Goal: Transaction & Acquisition: Subscribe to service/newsletter

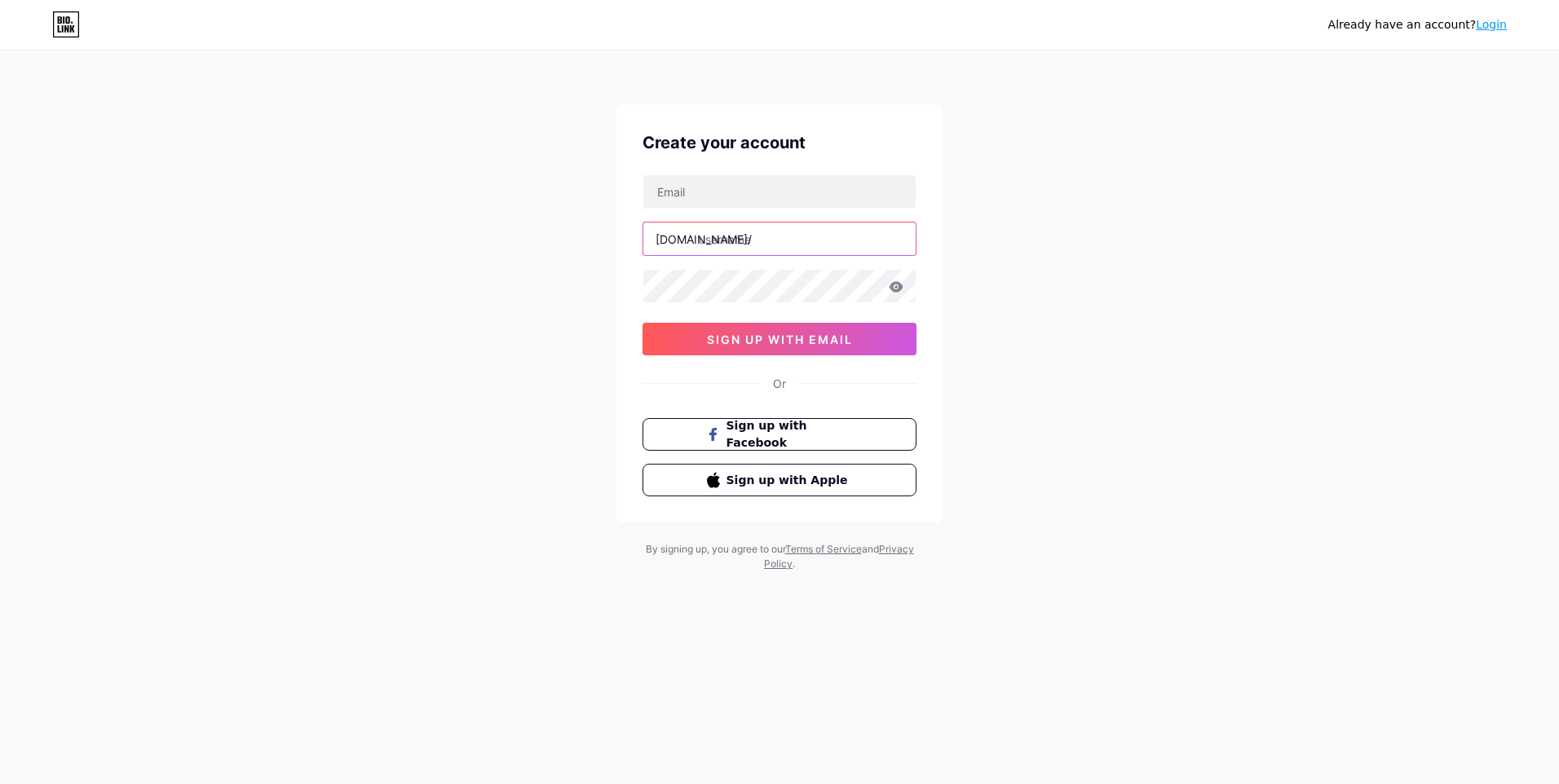
click at [728, 244] on input "text" at bounding box center [779, 238] width 272 height 33
type input "aromasdeungaditanos"
click at [713, 191] on input "text" at bounding box center [779, 191] width 272 height 33
type input "[EMAIL_ADDRESS][DOMAIN_NAME]"
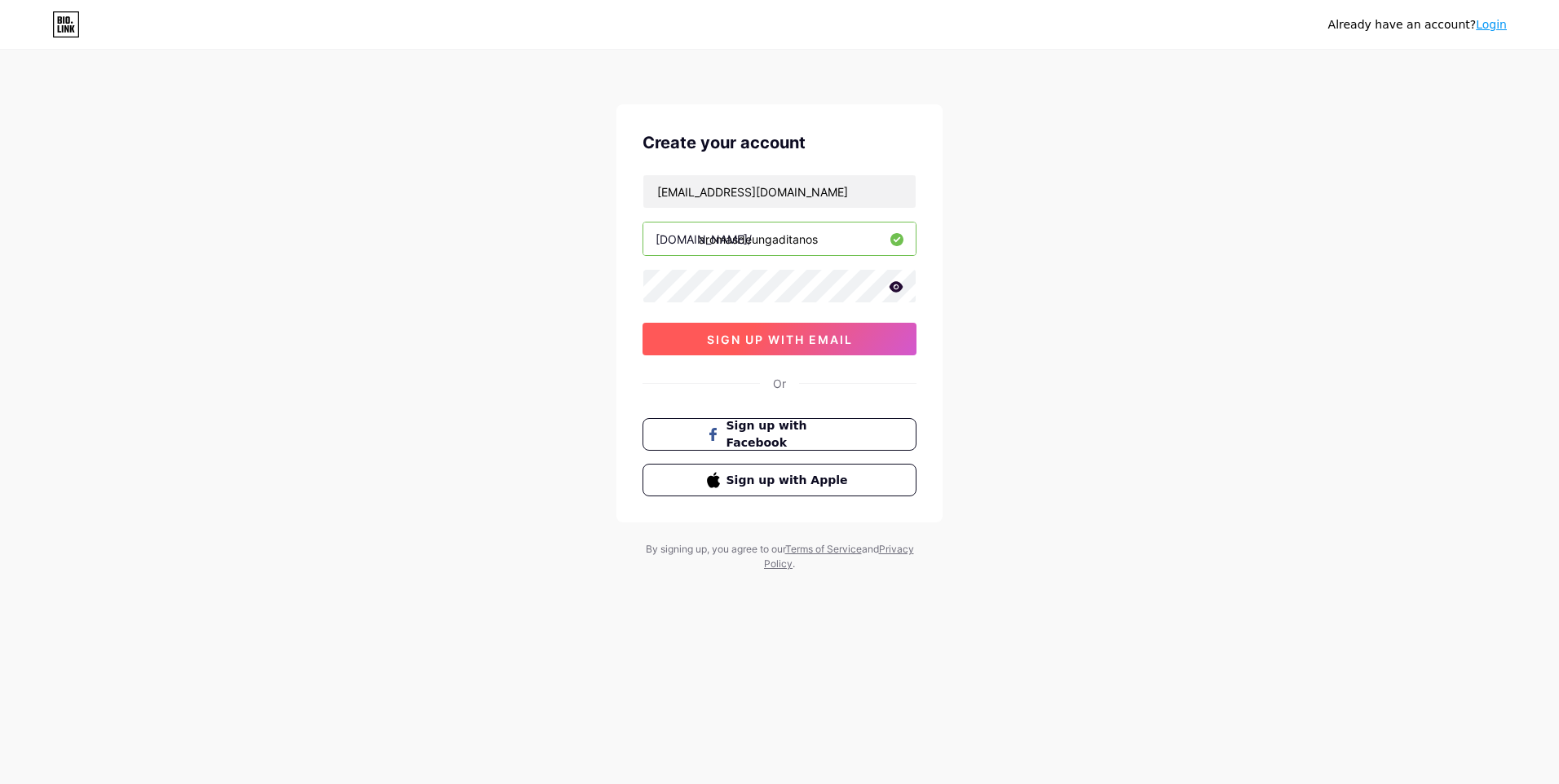
click at [830, 344] on span "sign up with email" at bounding box center [780, 340] width 146 height 14
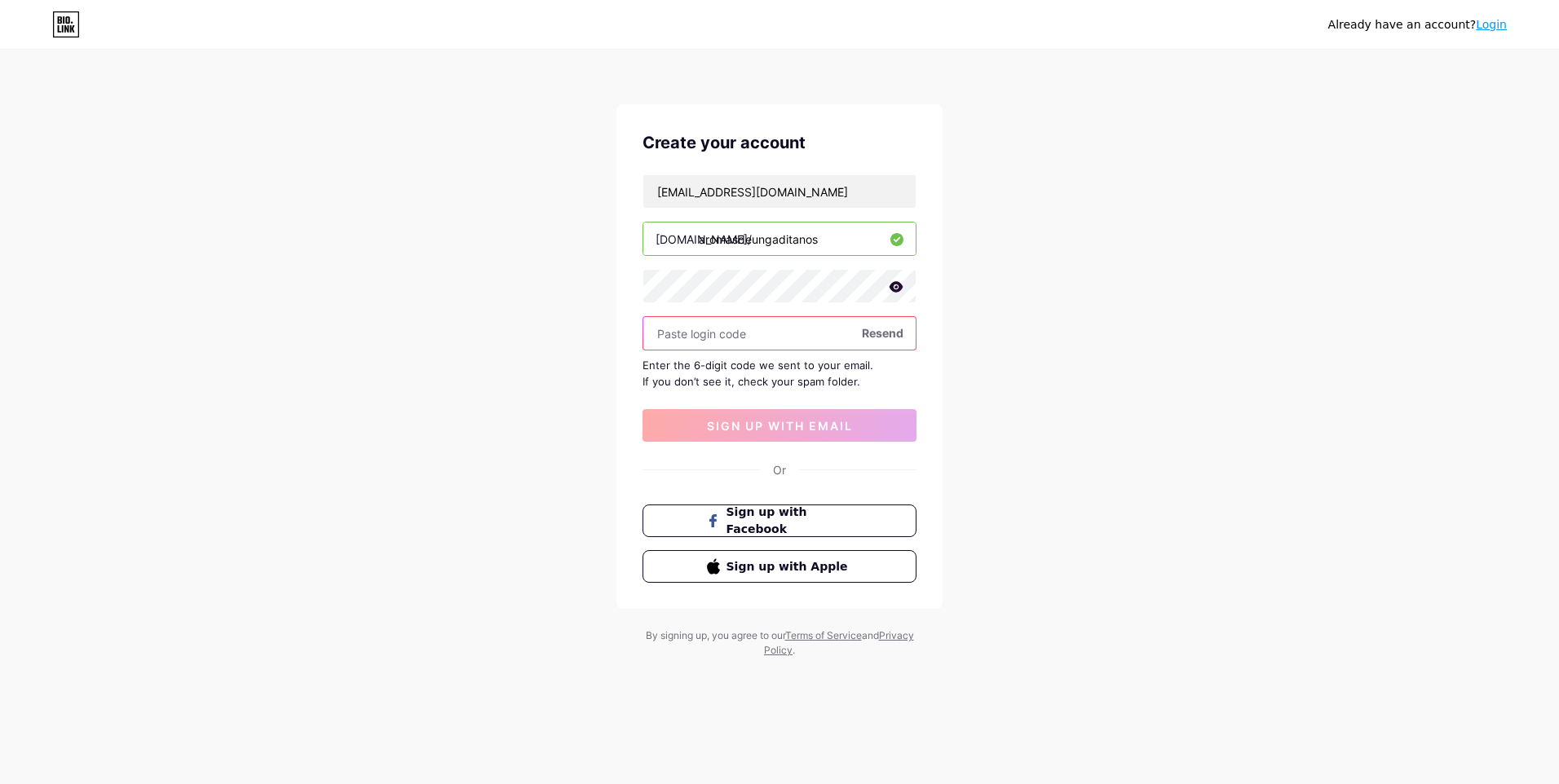
click at [689, 341] on input "text" at bounding box center [779, 334] width 272 height 33
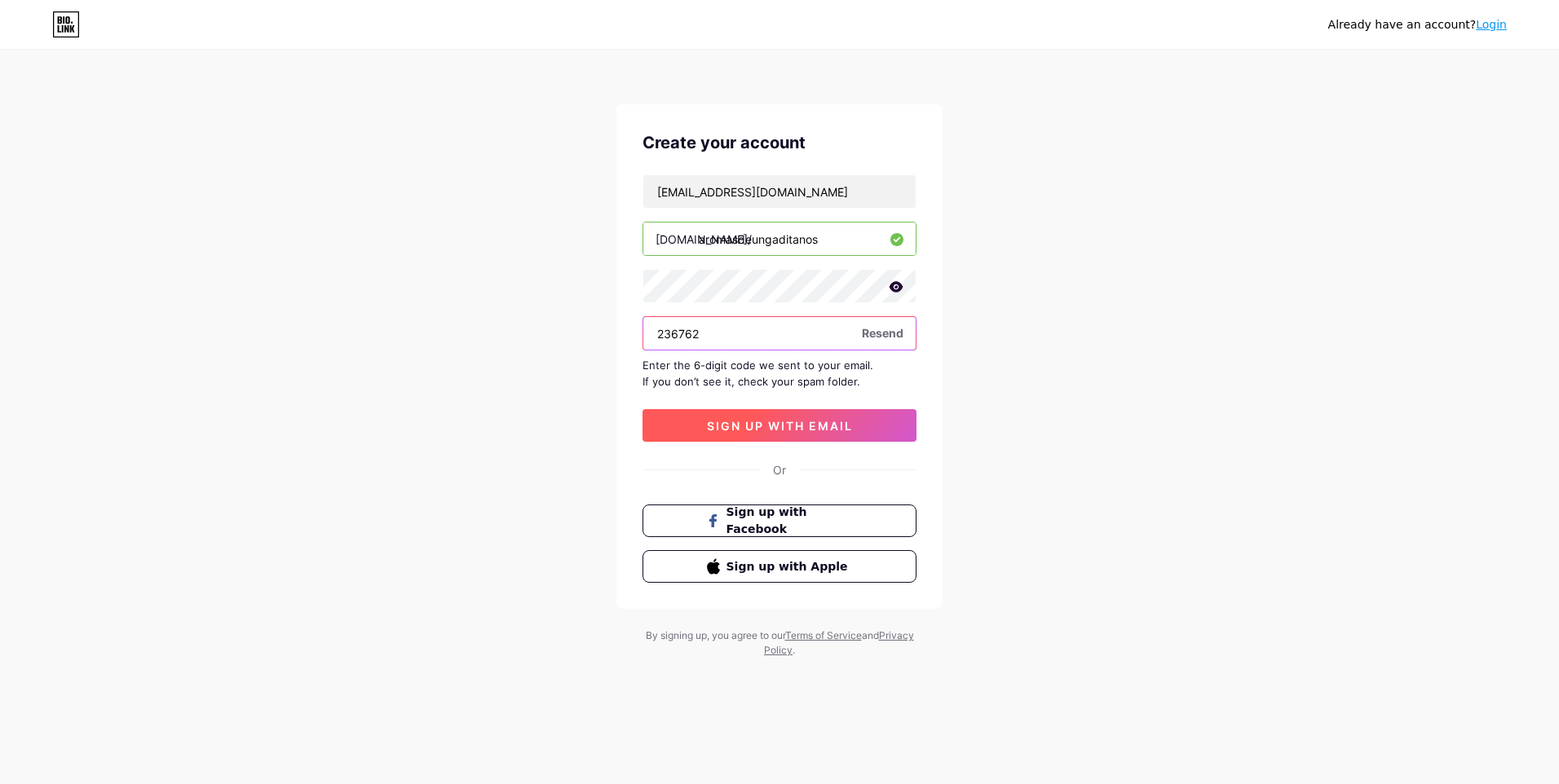
type input "236762"
click at [824, 426] on span "sign up with email" at bounding box center [780, 425] width 146 height 14
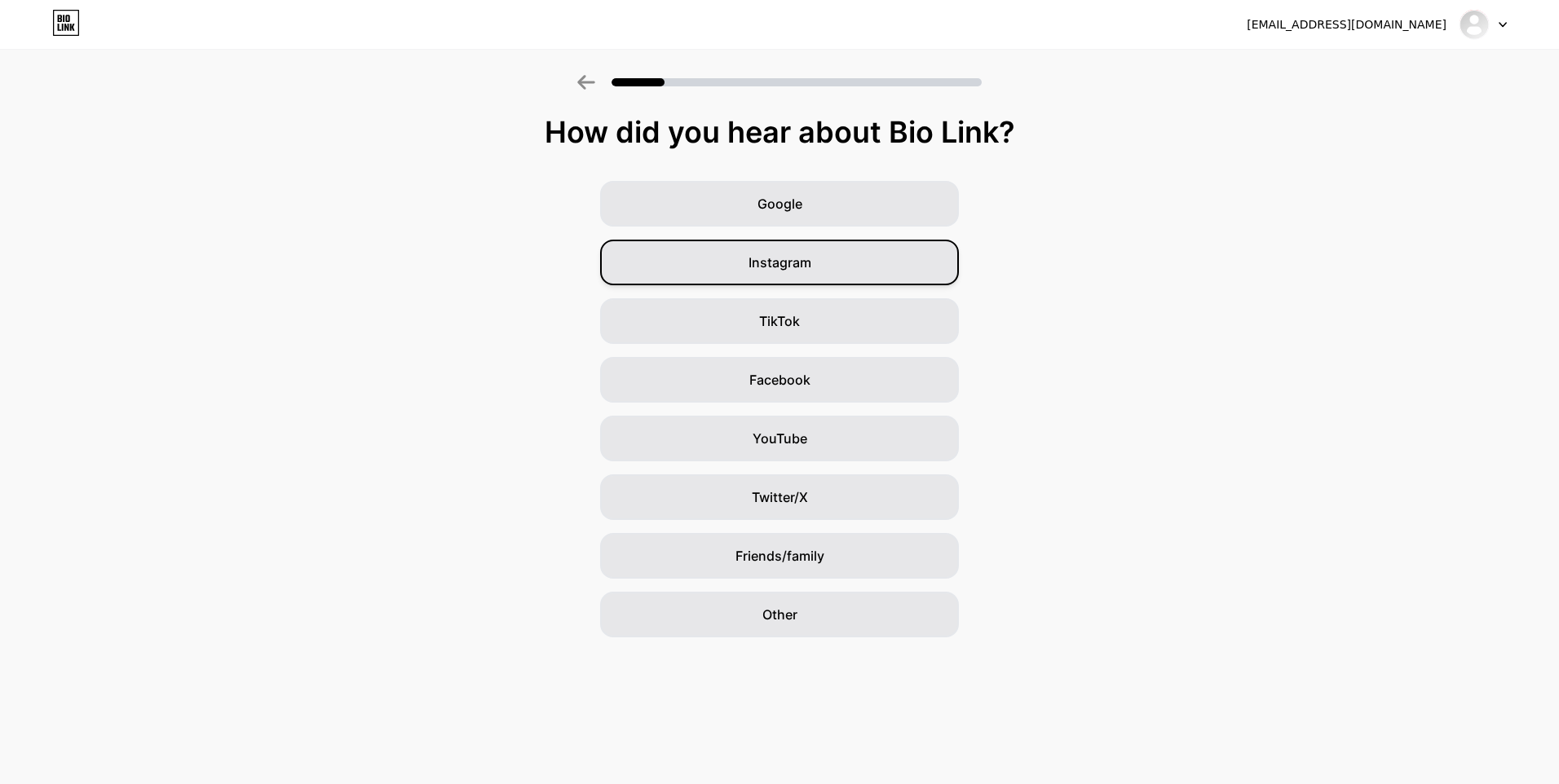
click at [790, 264] on span "Instagram" at bounding box center [779, 262] width 63 height 20
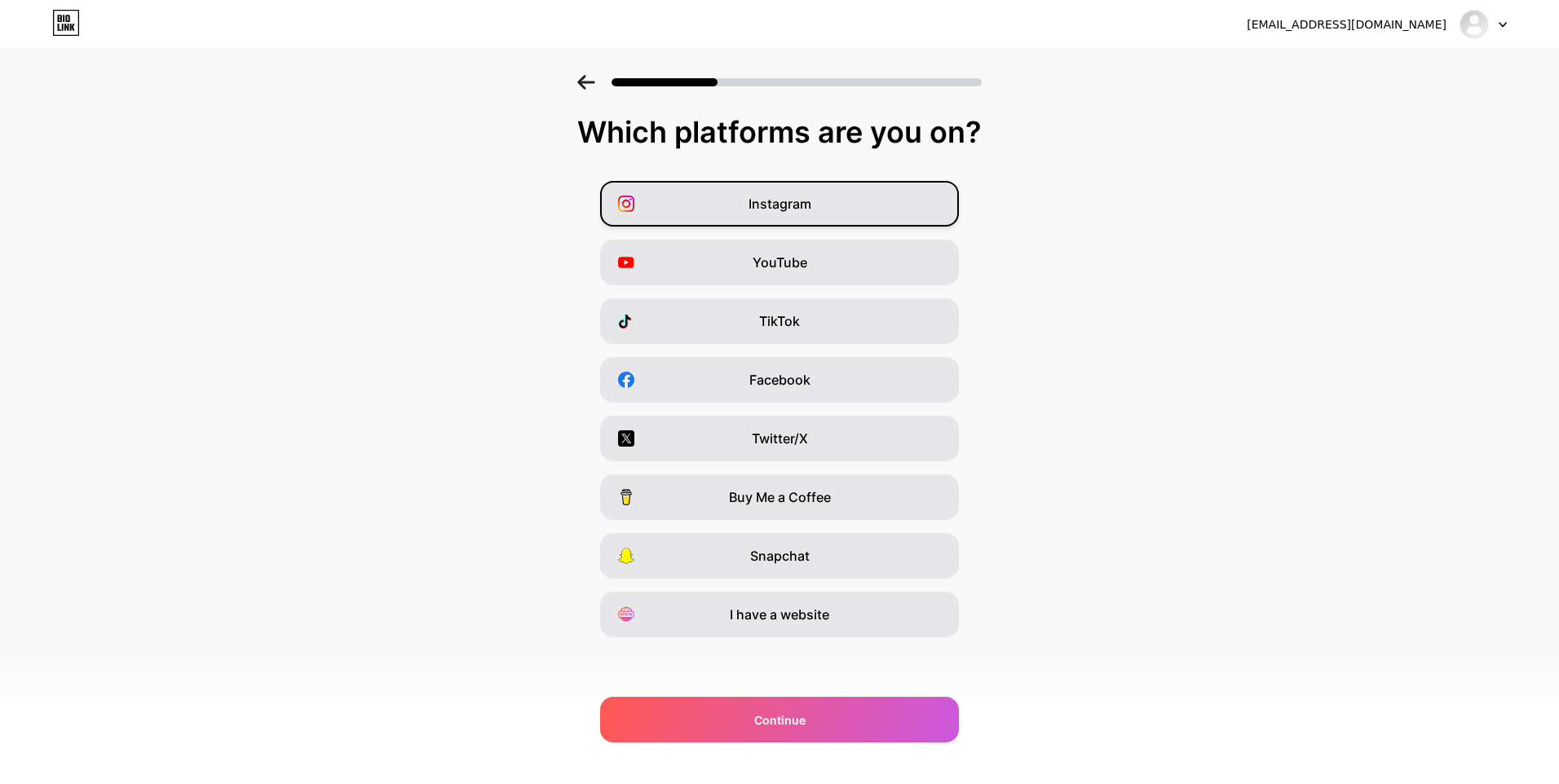
click at [837, 213] on div "Instagram" at bounding box center [779, 203] width 359 height 45
click at [821, 254] on div "YouTube" at bounding box center [779, 262] width 359 height 45
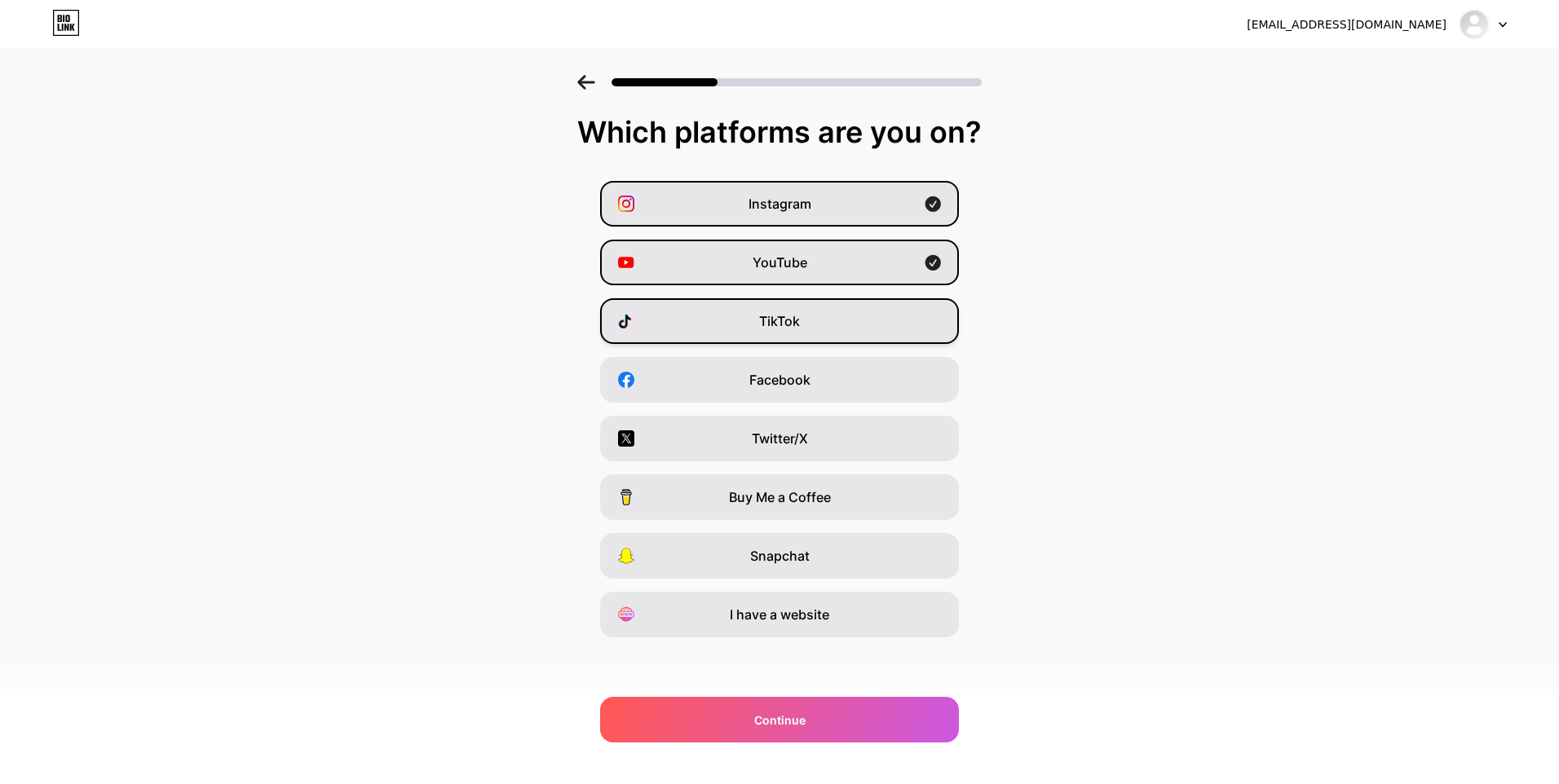
click at [843, 335] on div "TikTok" at bounding box center [779, 321] width 359 height 45
click at [886, 377] on div "Facebook" at bounding box center [779, 379] width 359 height 45
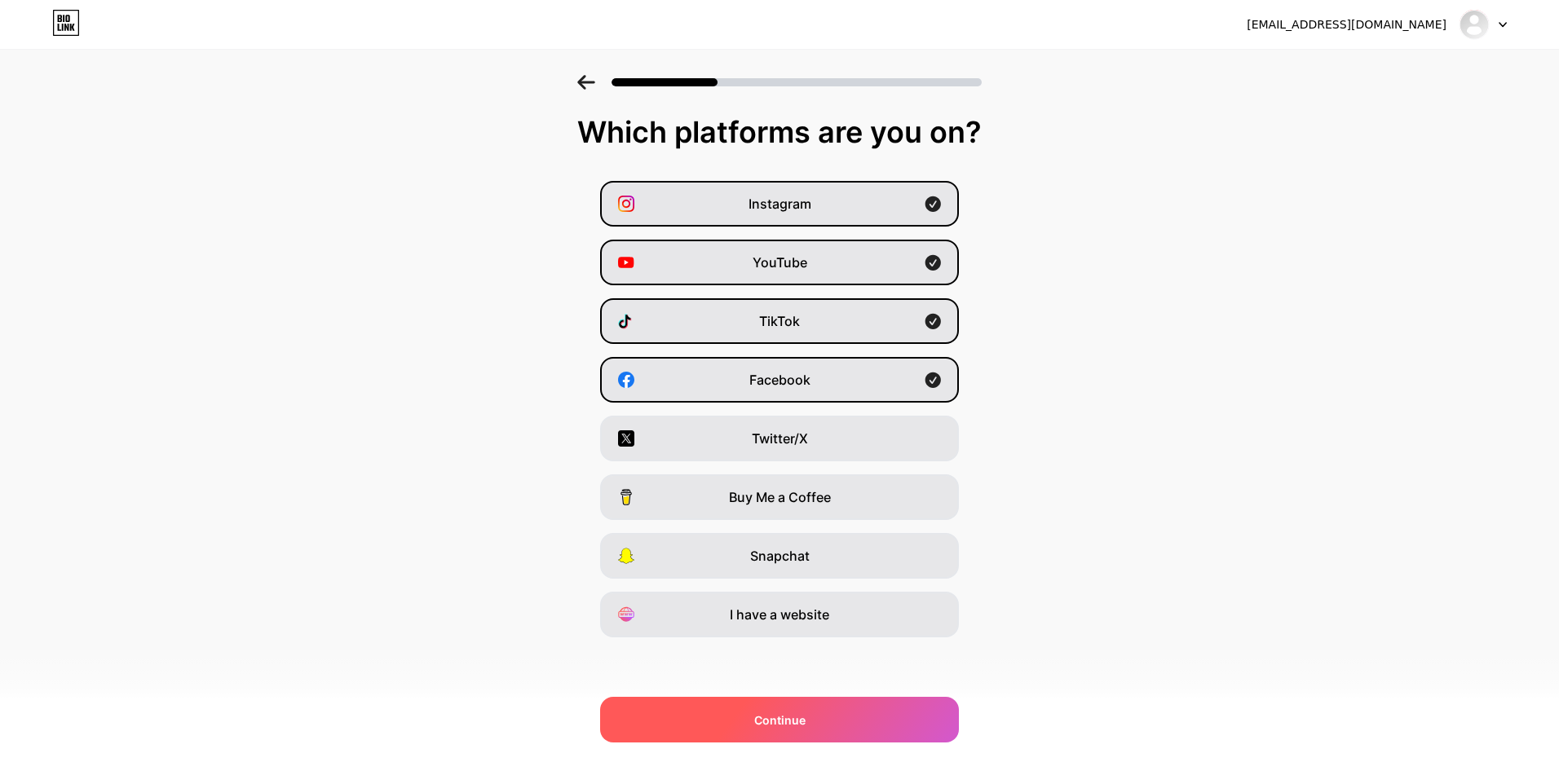
click at [873, 728] on div "Continue" at bounding box center [779, 719] width 359 height 45
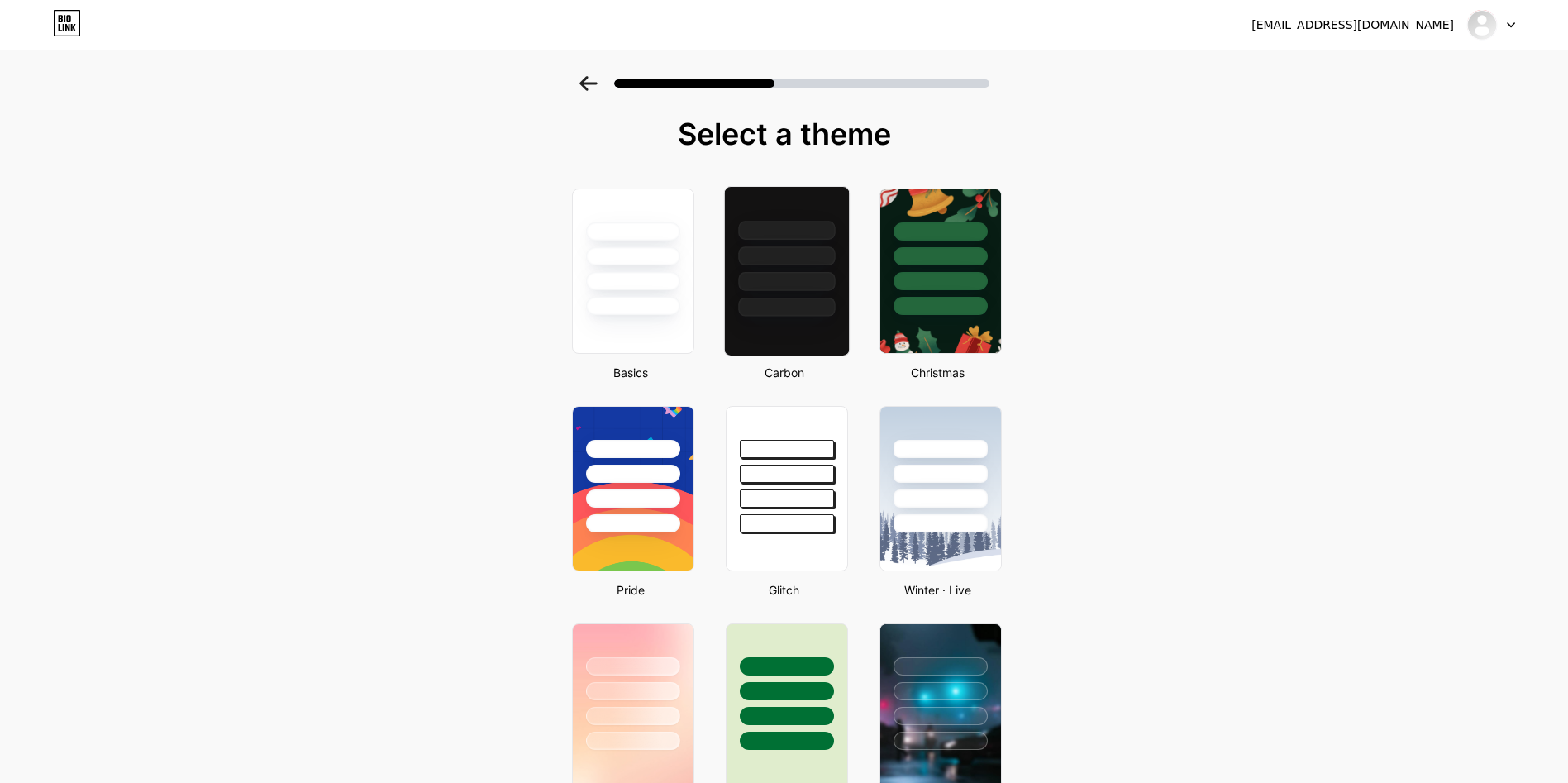
click at [817, 249] on div at bounding box center [786, 256] width 97 height 19
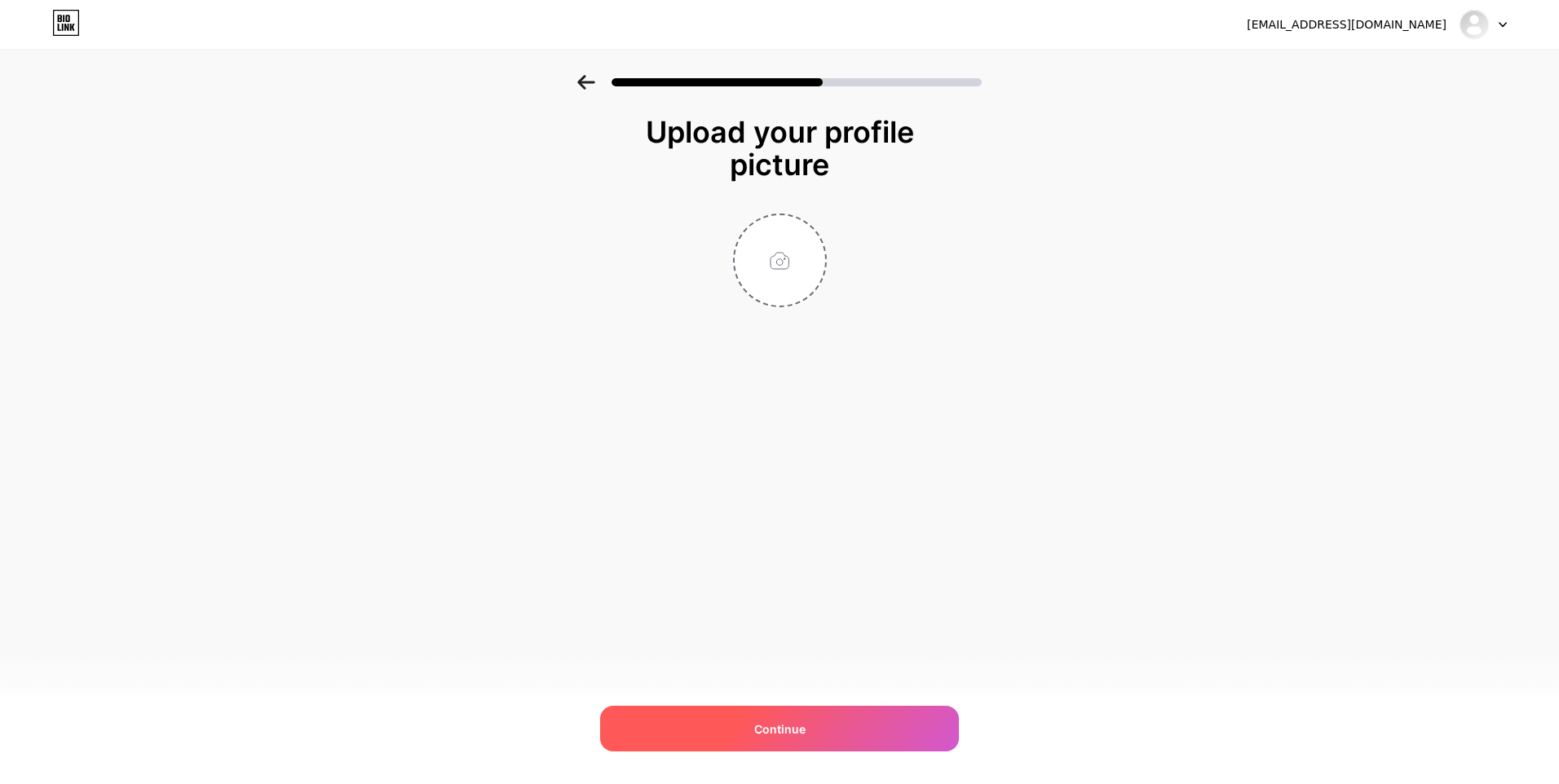
click at [837, 733] on div "Continue" at bounding box center [779, 728] width 359 height 45
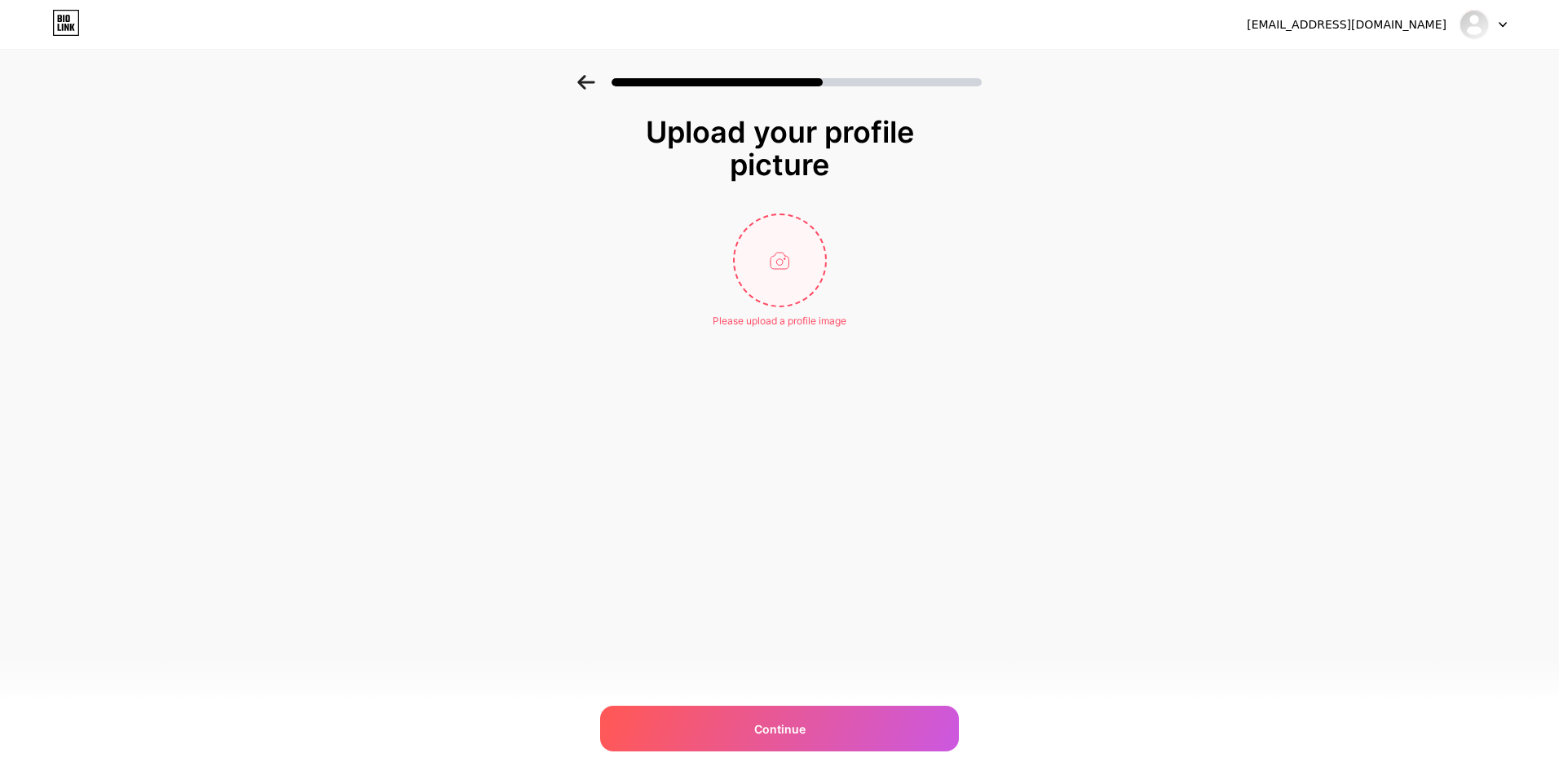
click at [783, 261] on input "file" at bounding box center [779, 260] width 90 height 90
click at [786, 268] on input "file" at bounding box center [779, 260] width 90 height 90
click at [780, 268] on input "file" at bounding box center [779, 260] width 90 height 90
type input "C:\fakepath\Captura.JPG"
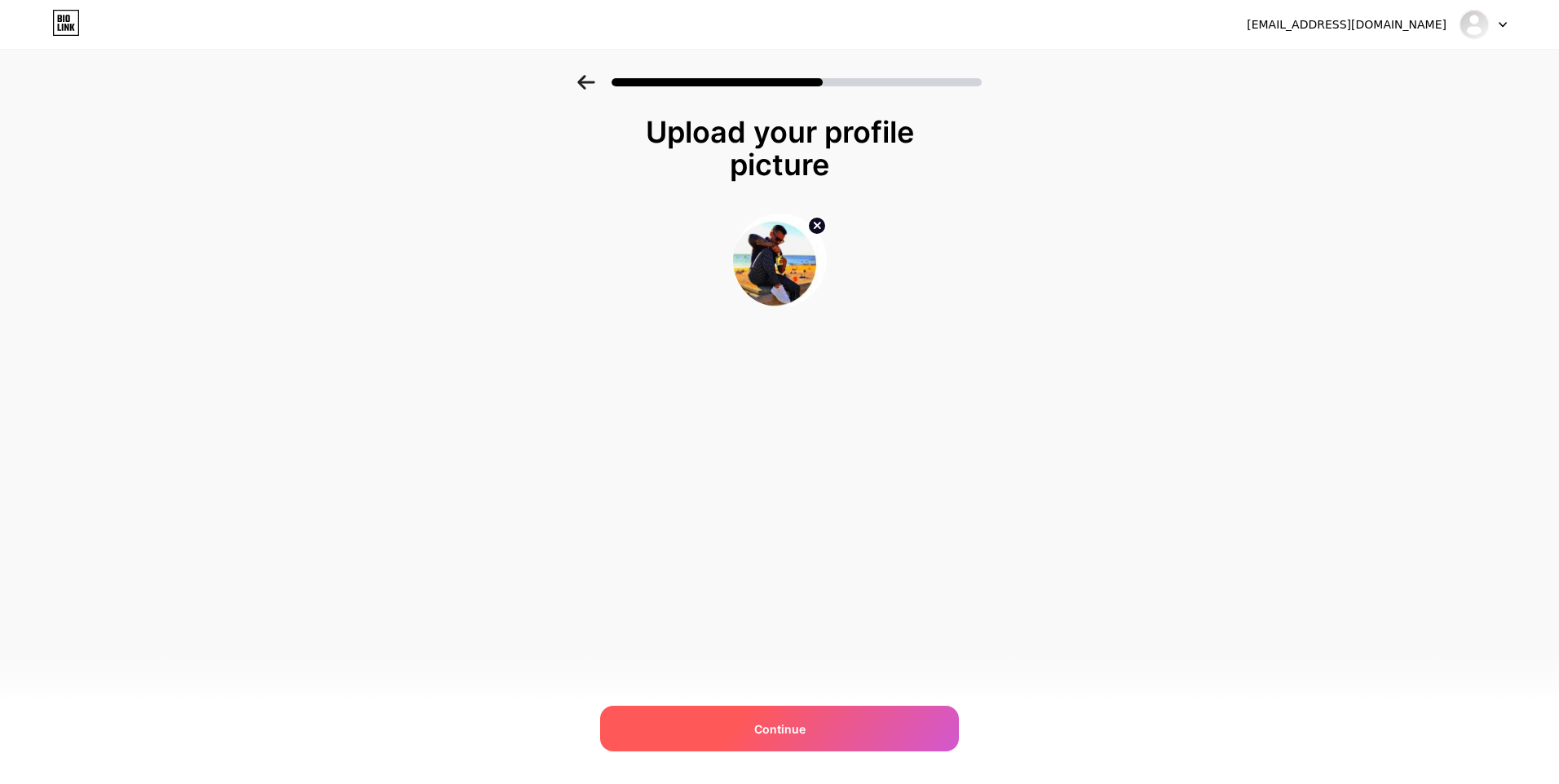
click at [830, 727] on div "Continue" at bounding box center [779, 728] width 359 height 45
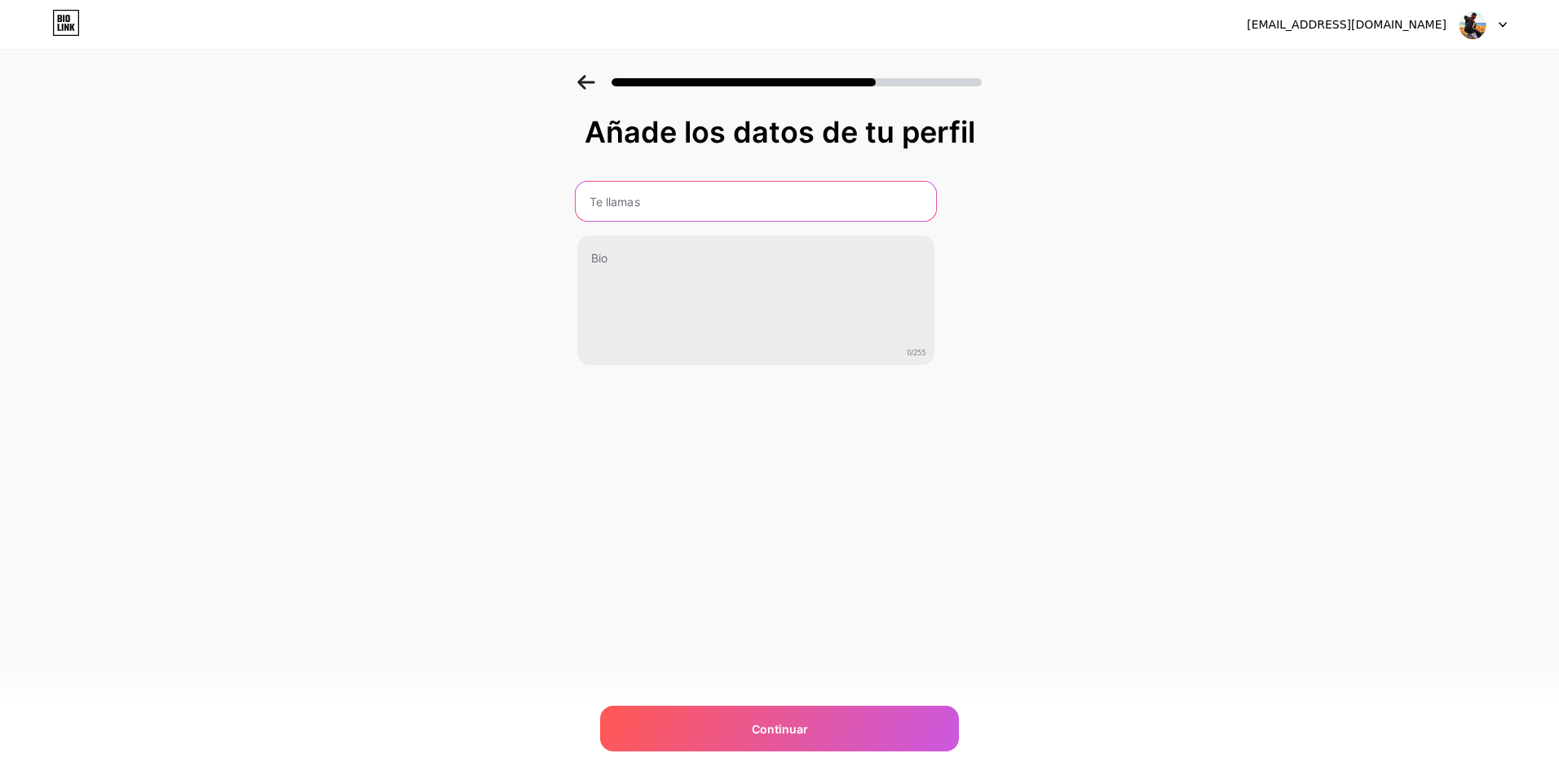
click at [641, 205] on input "text" at bounding box center [755, 202] width 360 height 39
type input "[PERSON_NAME]"
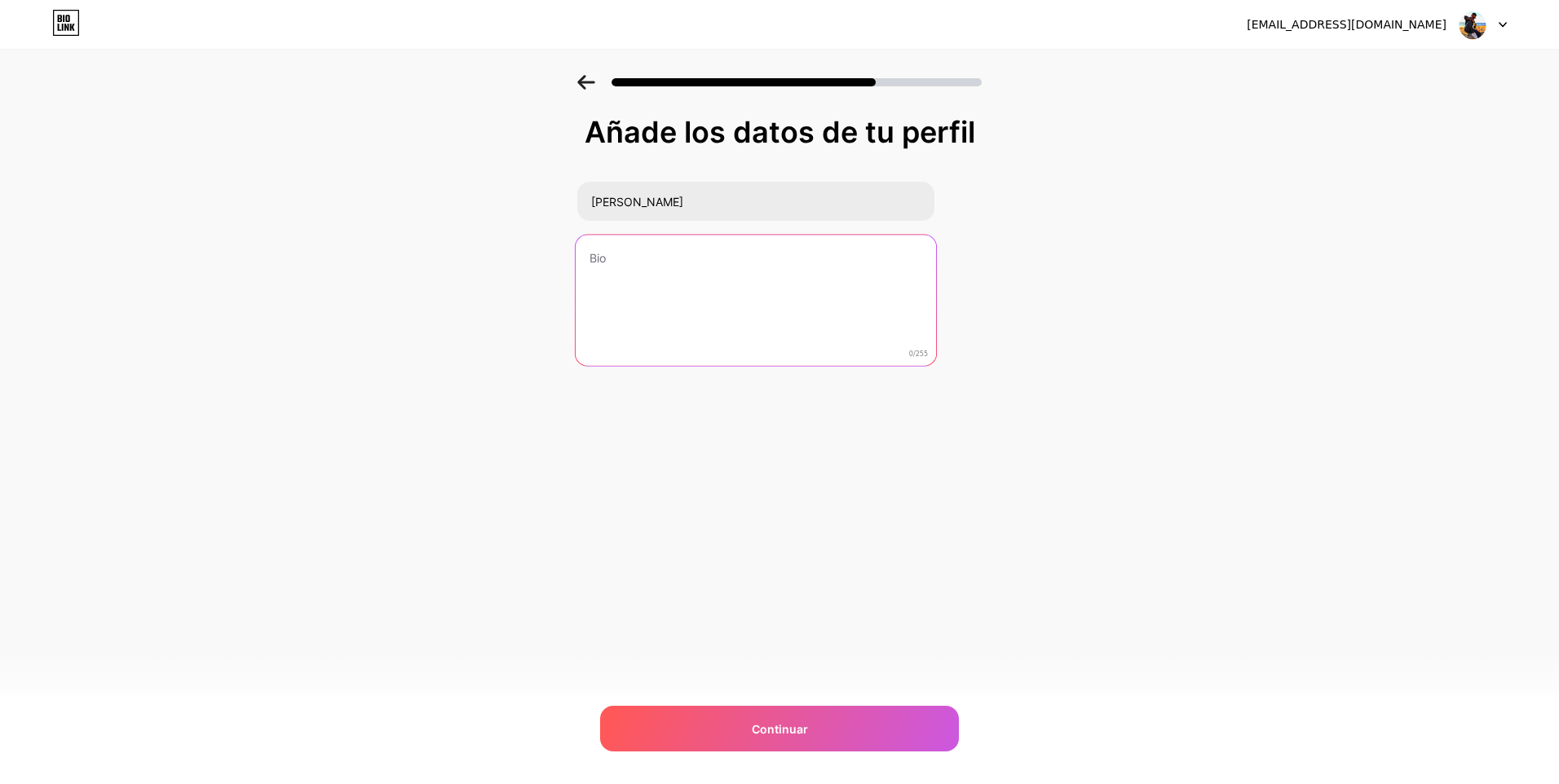
click at [609, 263] on textarea at bounding box center [755, 301] width 360 height 133
click at [795, 259] on textarea "Apasionado de los perfumes, reseñas y tips de perfumeria" at bounding box center [755, 301] width 360 height 133
click at [647, 274] on textarea "Apasionado de los perfumes, reseñas de perfumes y tips de perfumeria" at bounding box center [755, 301] width 360 height 133
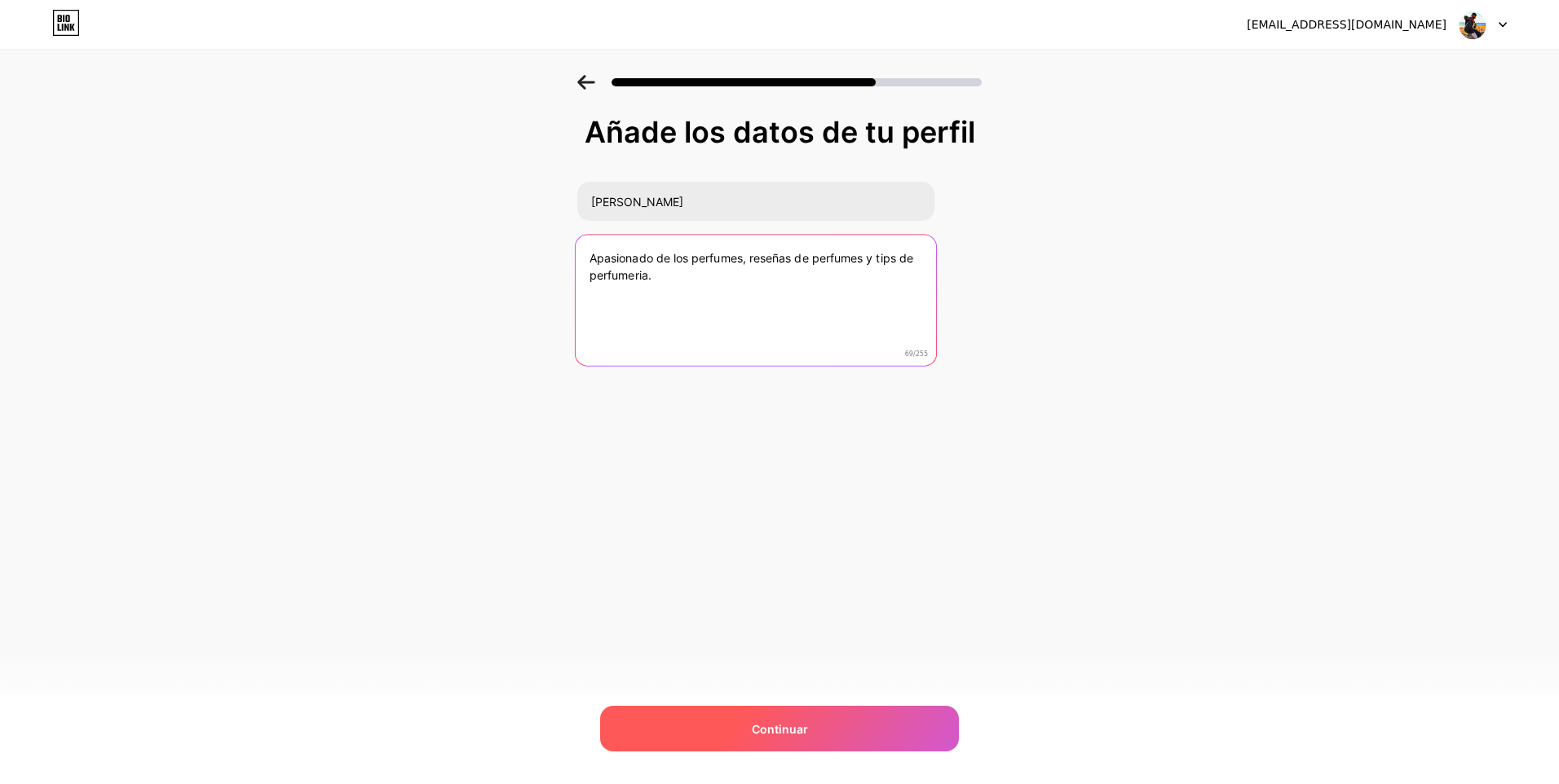
type textarea "Apasionado de los perfumes, reseñas de perfumes y tips de perfumeria."
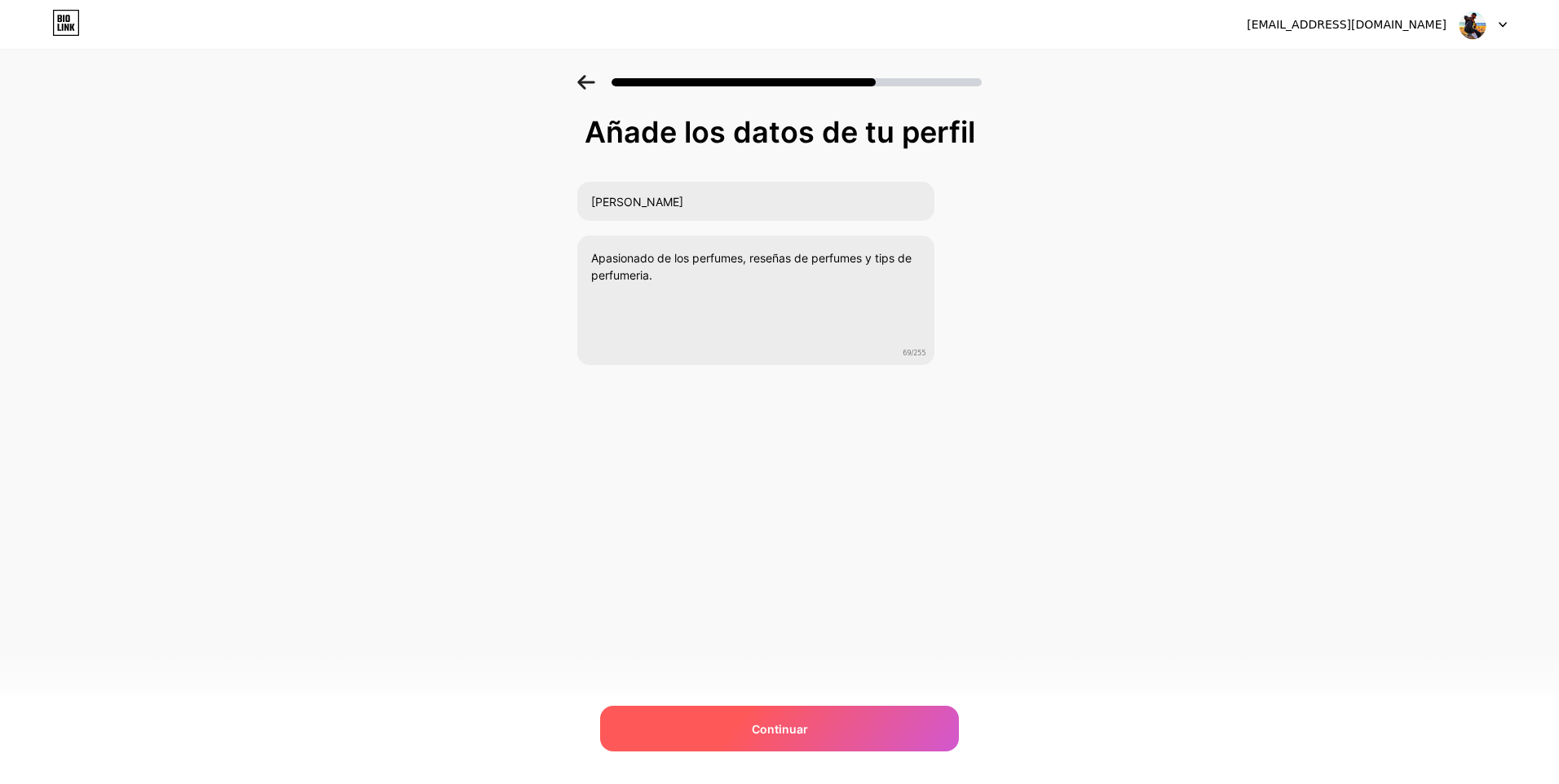
click at [831, 722] on div "Continuar" at bounding box center [779, 728] width 359 height 45
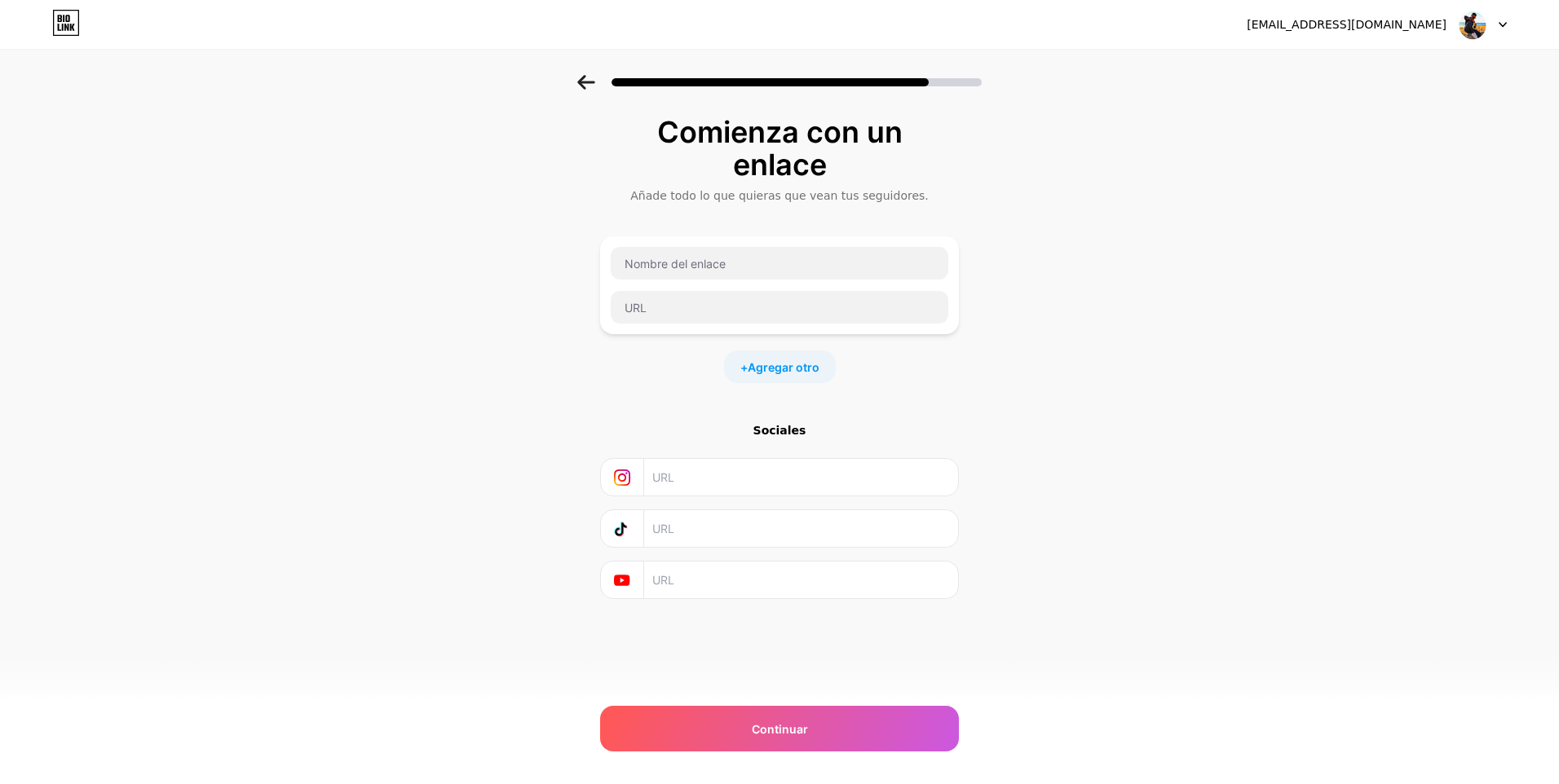
drag, startPoint x: 626, startPoint y: 275, endPoint x: 1124, endPoint y: 261, distance: 498.2
click at [1124, 261] on div "Comienza con un enlace Añade todo lo que quieras que vean tus seguidores. + Agr…" at bounding box center [779, 377] width 1559 height 606
click at [899, 729] on div "Continuar" at bounding box center [779, 728] width 359 height 45
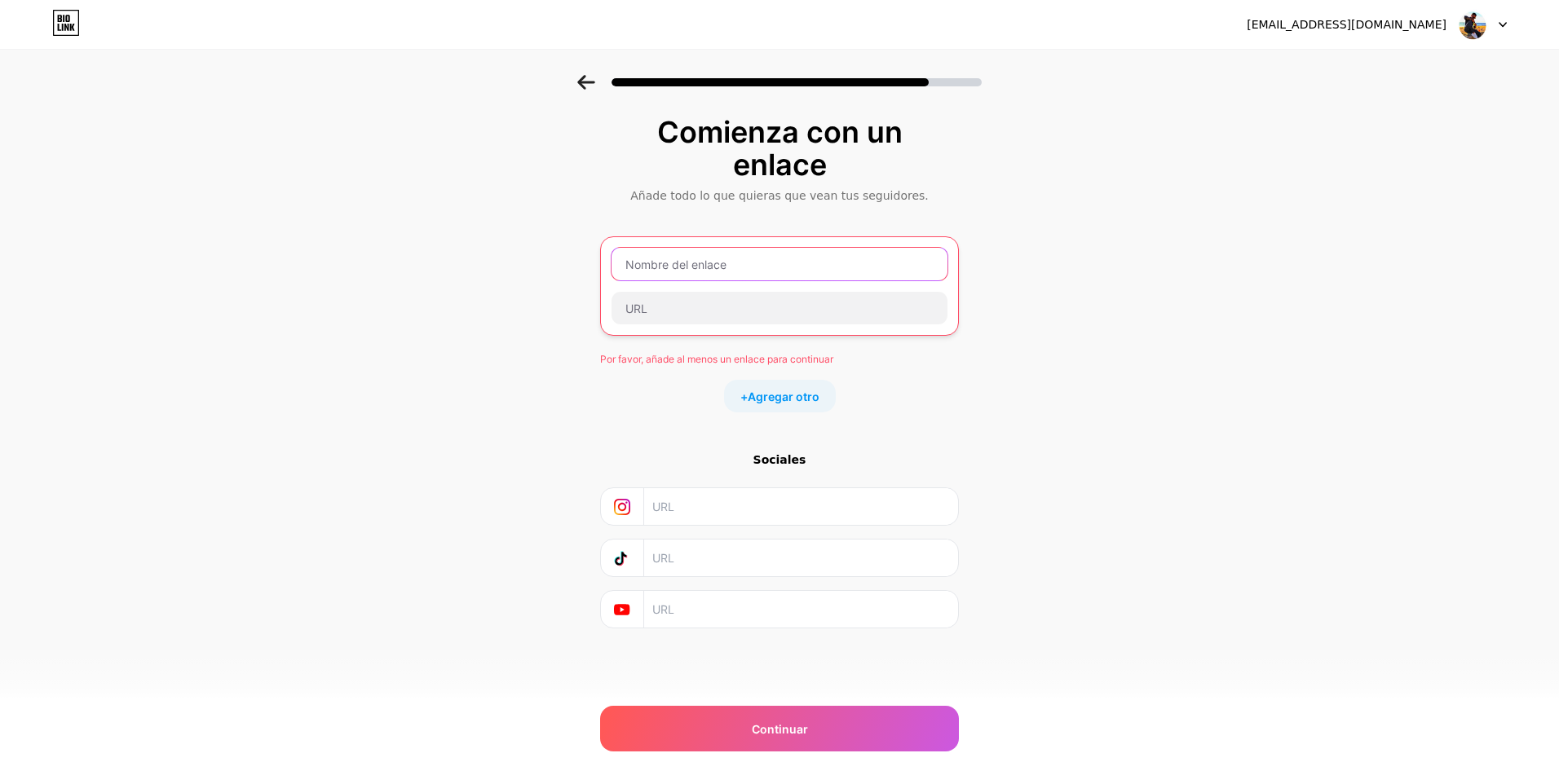
click at [699, 268] on input "text" at bounding box center [779, 264] width 335 height 33
click at [663, 268] on input "text" at bounding box center [779, 264] width 335 height 33
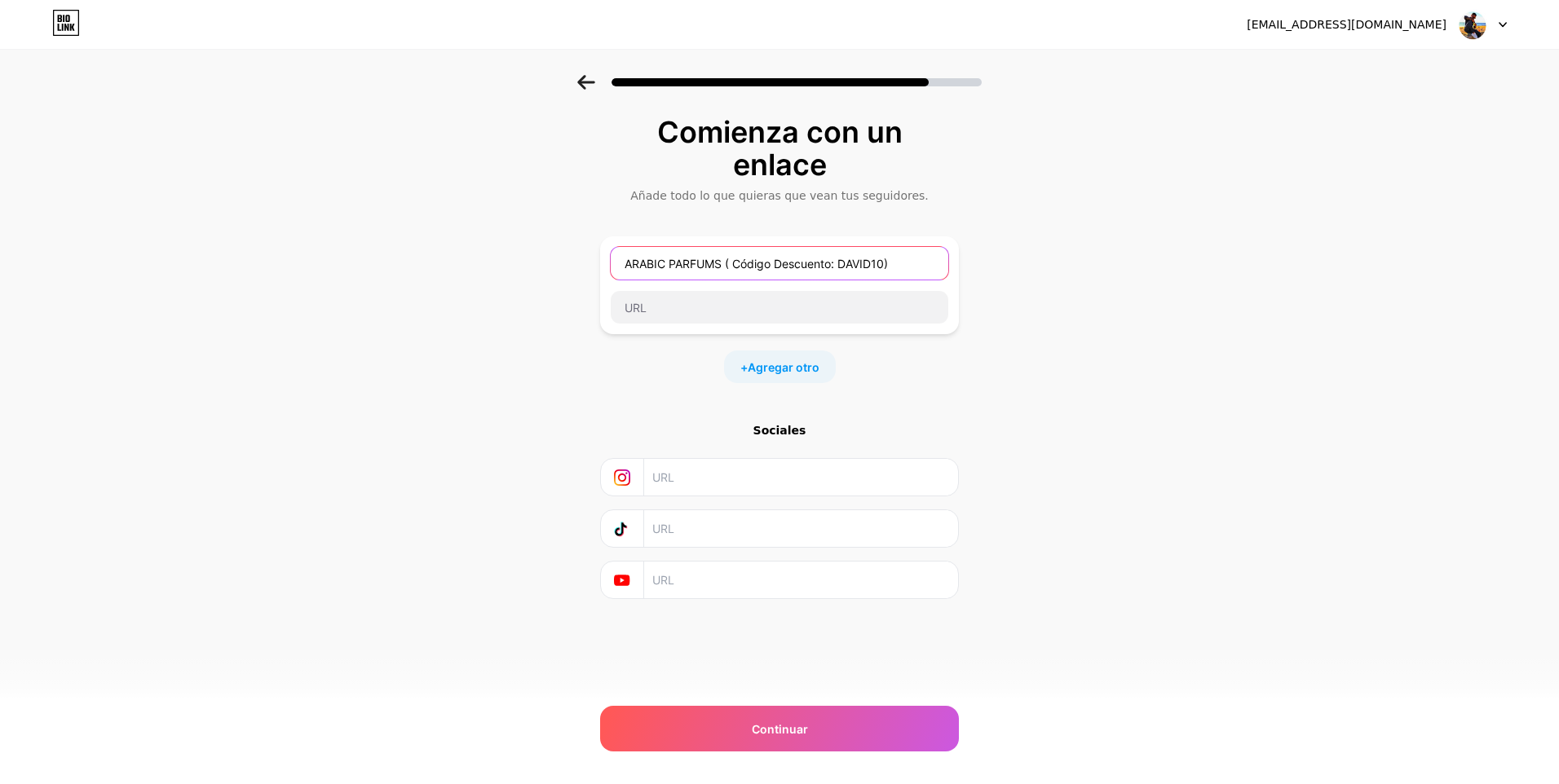
type input "ARABIC PARFUMS ( Código Descuento: DAVID10)"
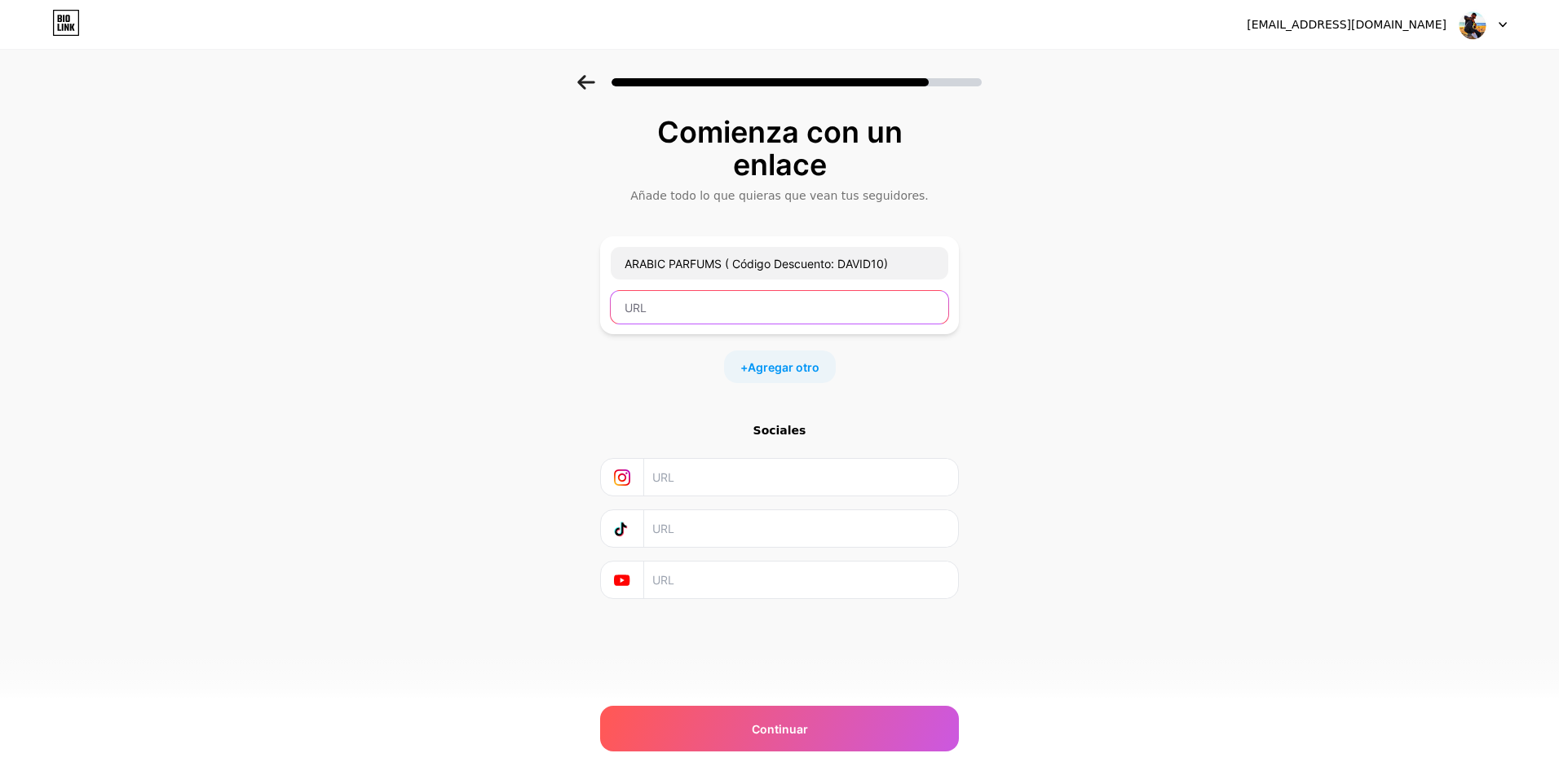
click at [678, 308] on input "text" at bounding box center [779, 307] width 337 height 33
paste input "[URL][DOMAIN_NAME]"
type input "[URL][DOMAIN_NAME]"
click at [655, 481] on input "text" at bounding box center [800, 477] width 296 height 37
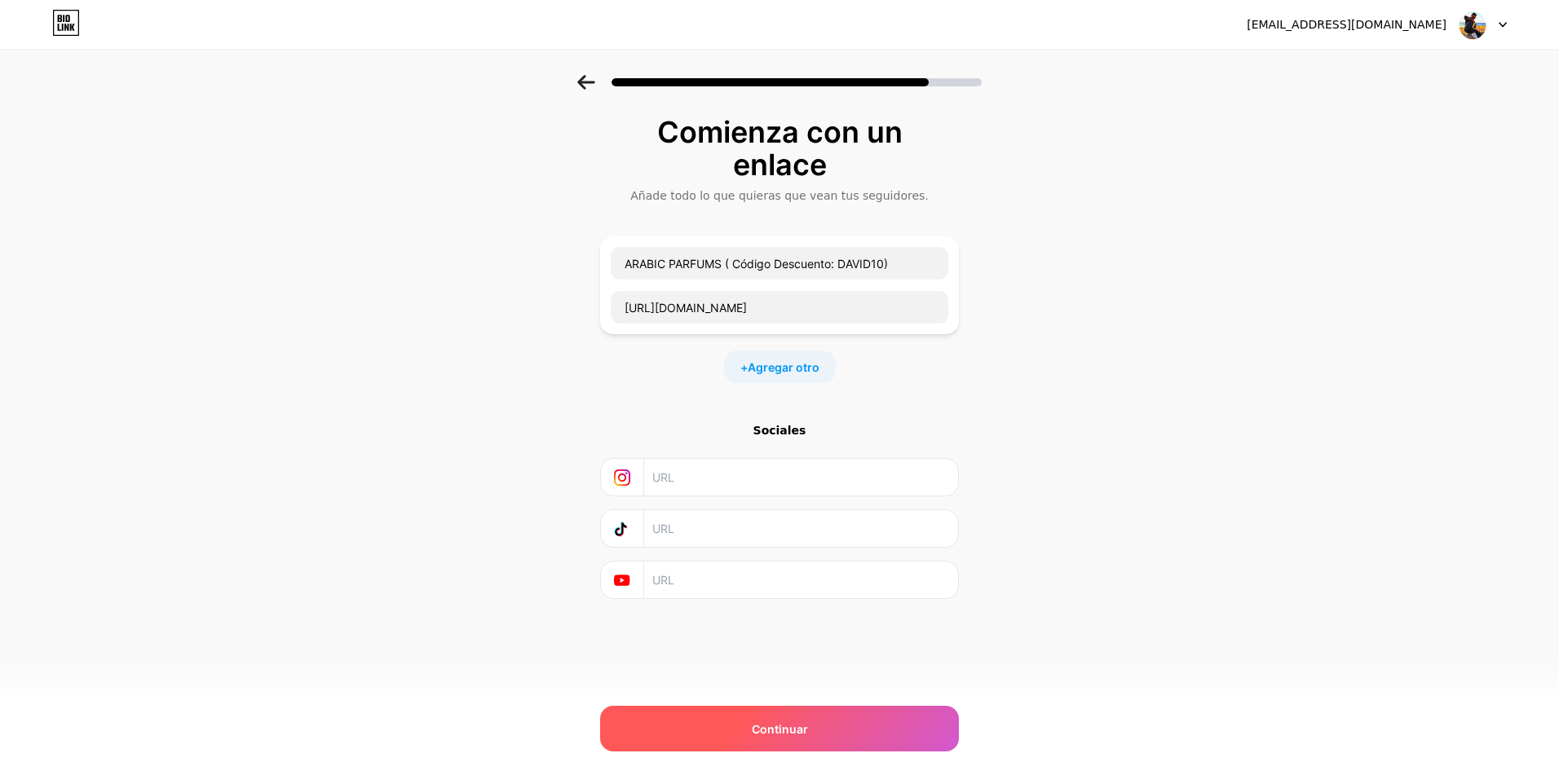
click at [842, 734] on div "Continuar" at bounding box center [779, 728] width 359 height 45
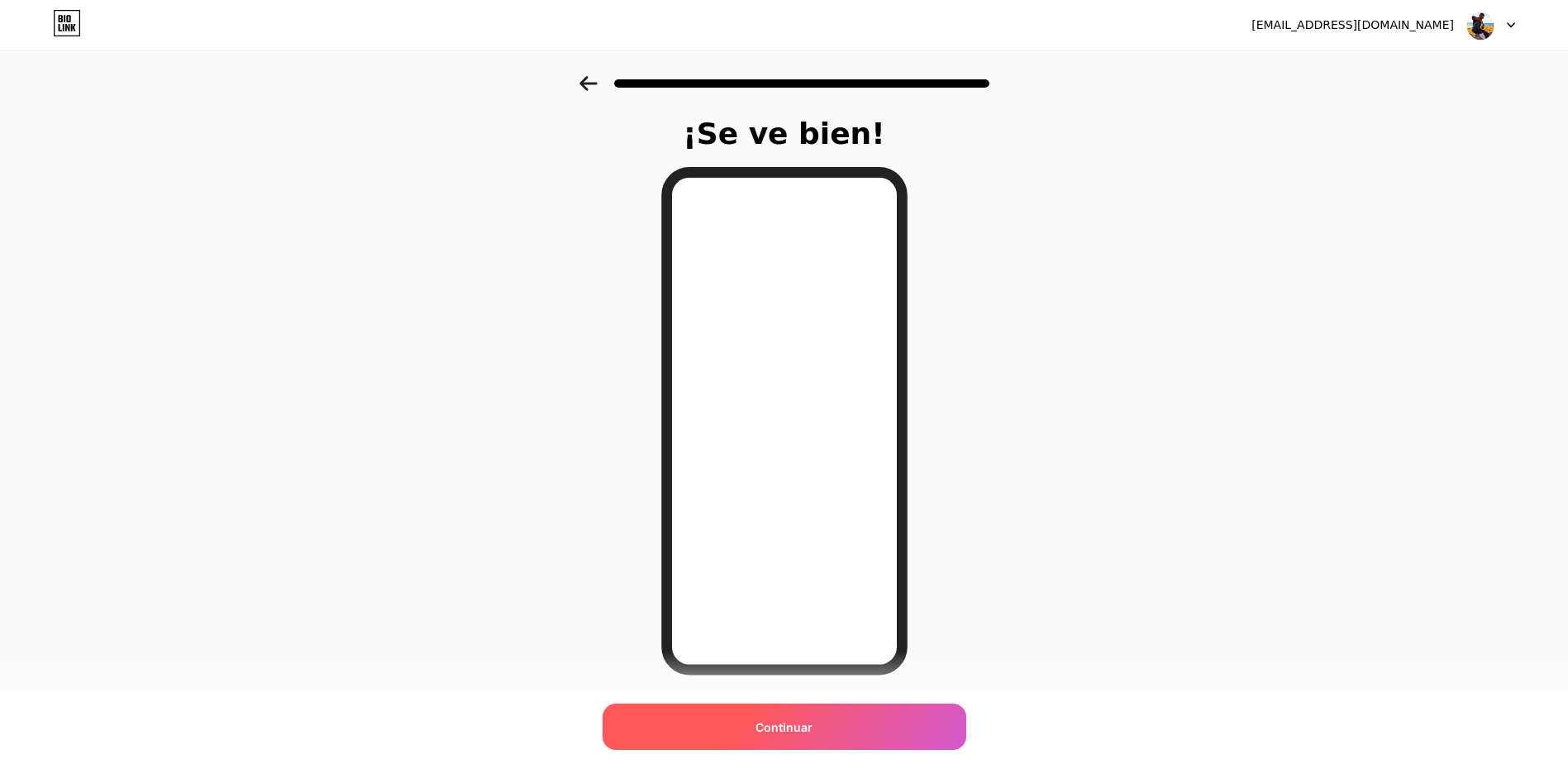
click at [837, 735] on div "Continuar" at bounding box center [784, 726] width 364 height 46
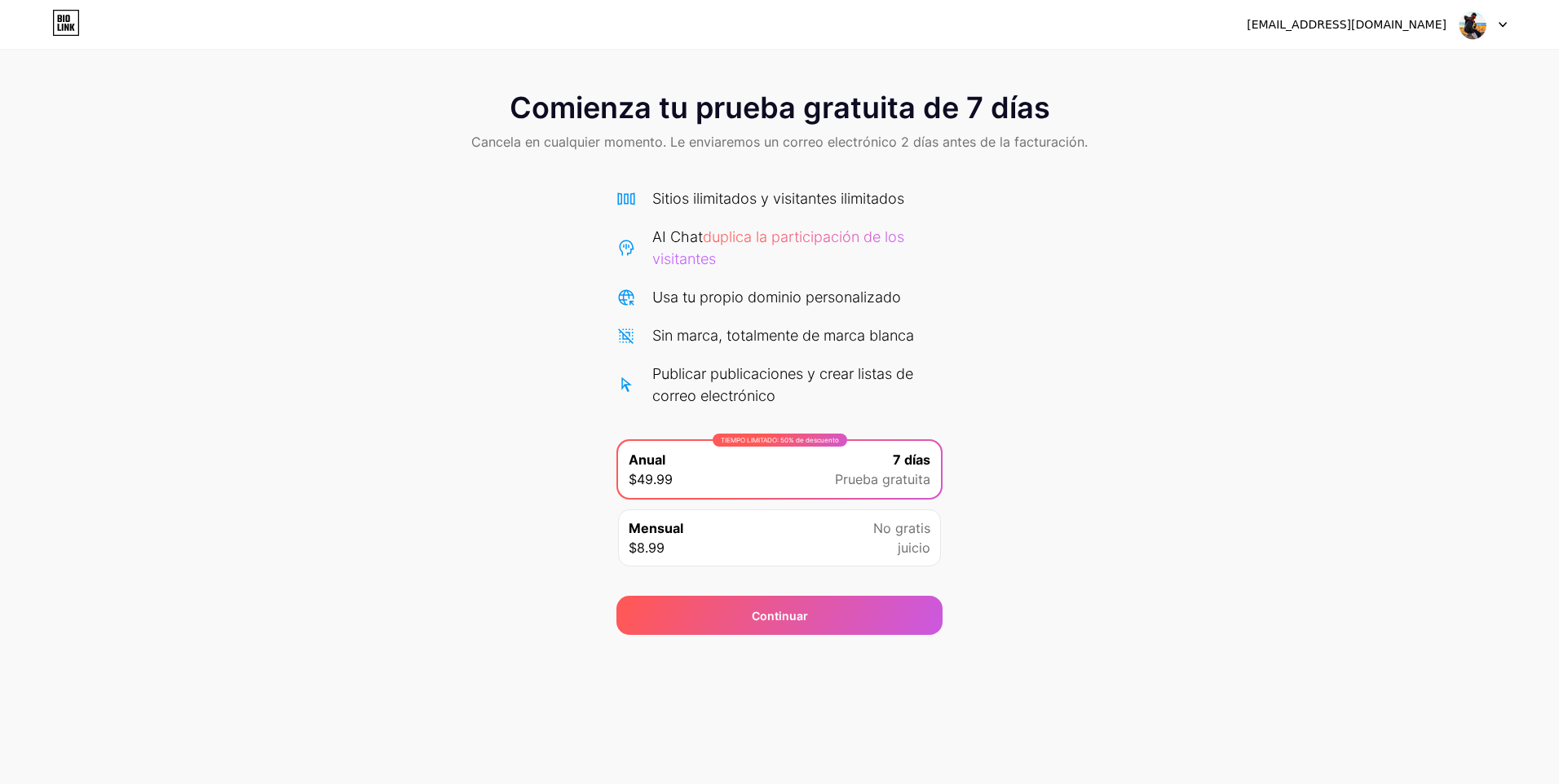
click at [893, 531] on span "No gratis" at bounding box center [902, 528] width 57 height 20
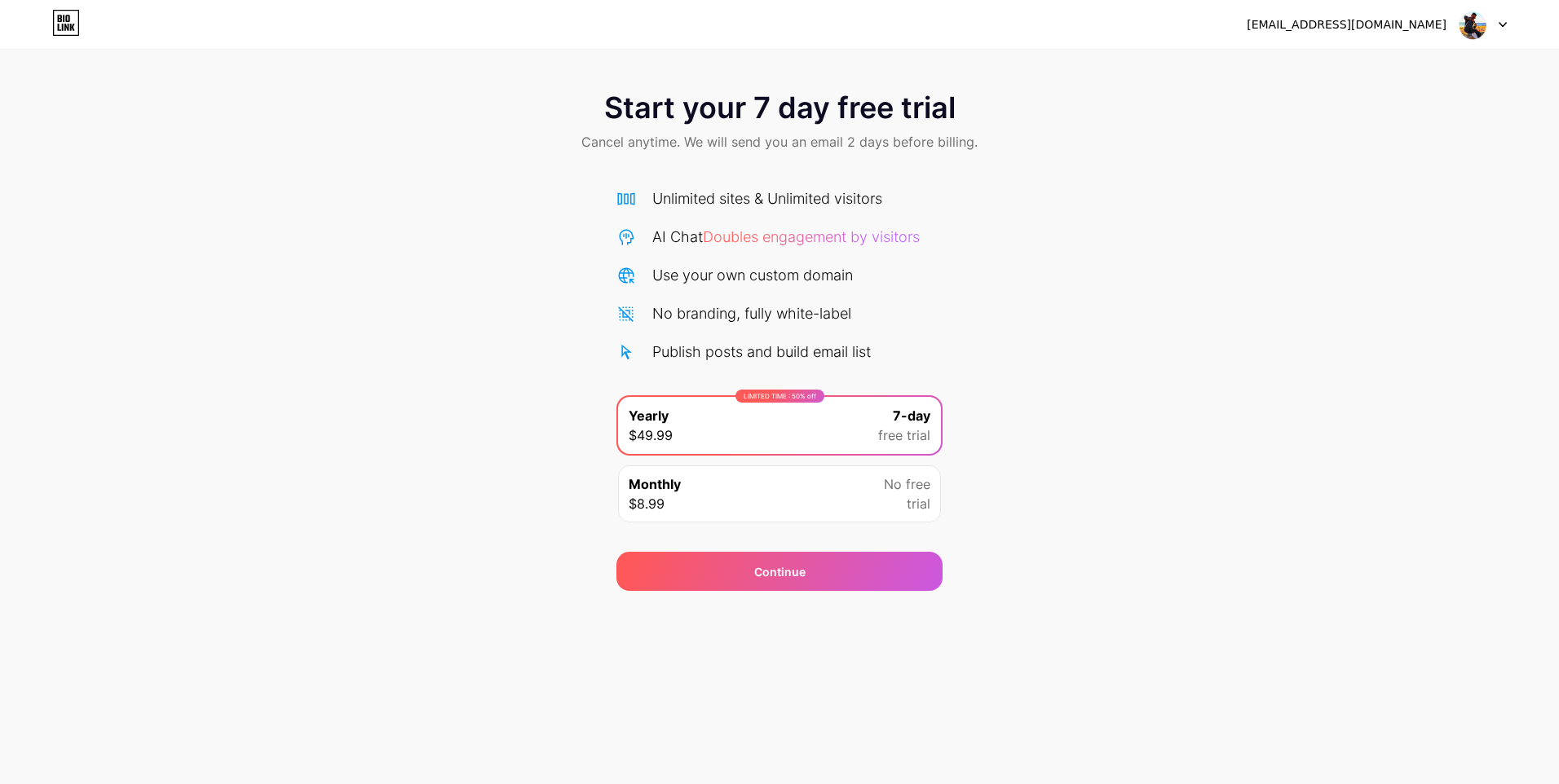
click at [797, 495] on div "Monthly $8.99 No free trial" at bounding box center [779, 494] width 323 height 57
click at [1080, 283] on div "Start your 7 day free trial Cancel anytime. We will send you an email 2 days be…" at bounding box center [779, 333] width 1559 height 516
click at [1503, 25] on icon at bounding box center [1502, 25] width 7 height 4
